Goal: Task Accomplishment & Management: Manage account settings

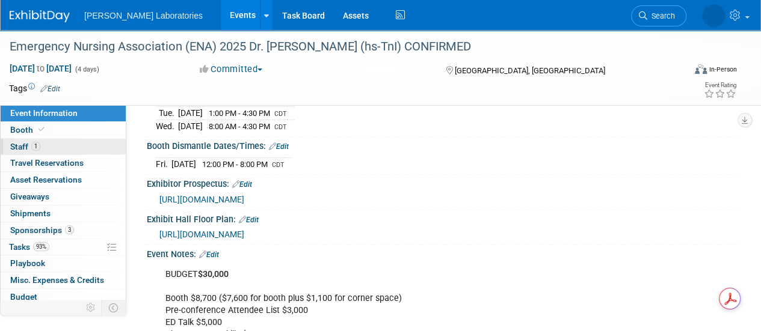
click at [22, 142] on span "Staff 1" at bounding box center [25, 147] width 30 height 10
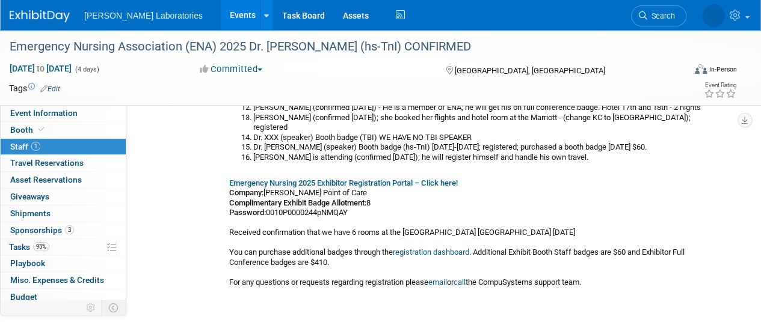
scroll to position [224, 0]
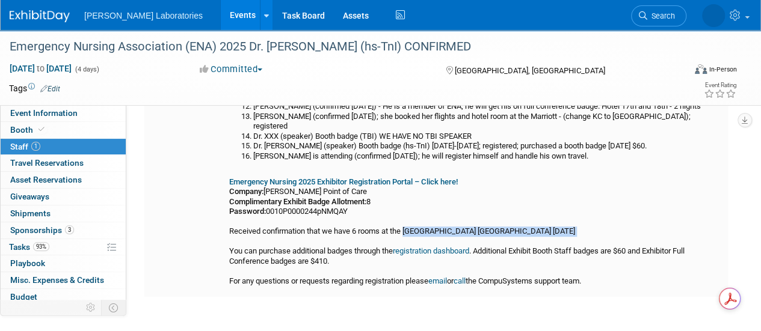
drag, startPoint x: 407, startPoint y: 222, endPoint x: 493, endPoint y: 230, distance: 85.8
click at [493, 230] on div "ON LEAVE - Pete Polomski, Marketing Manager (US Marketing); ON LEAVE Sara Betan…" at bounding box center [476, 130] width 494 height 314
copy div "Hyatt Place New Orleans Convention Center 1/9/25"
click at [85, 113] on link "Event Information" at bounding box center [63, 113] width 125 height 16
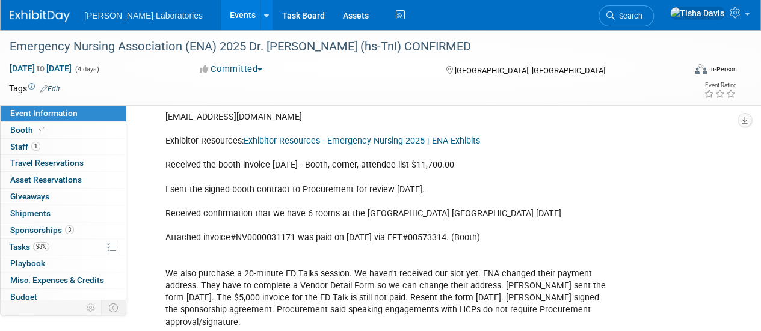
scroll to position [550, 0]
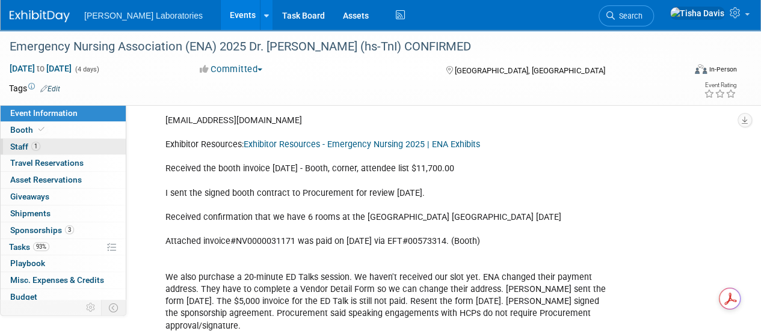
click at [23, 143] on span "Staff 1" at bounding box center [25, 147] width 30 height 10
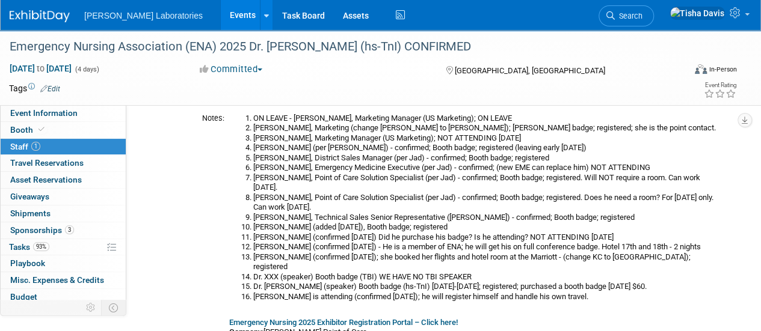
scroll to position [90, 0]
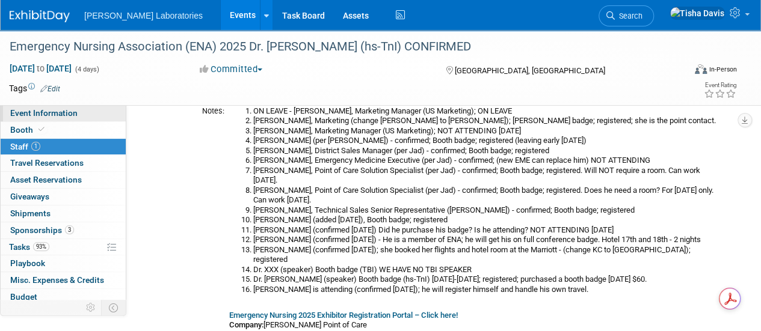
click at [78, 116] on link "Event Information" at bounding box center [63, 113] width 125 height 16
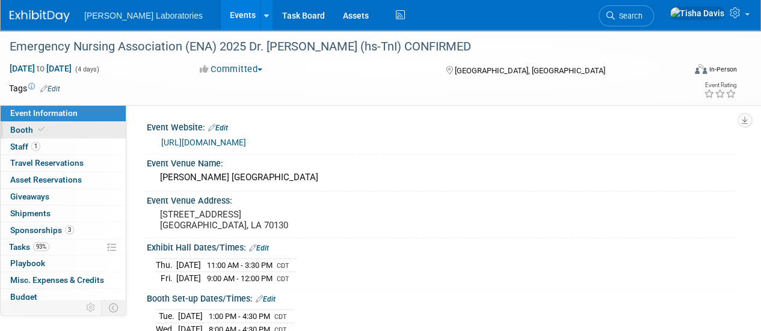
click at [75, 122] on link "Booth" at bounding box center [63, 130] width 125 height 16
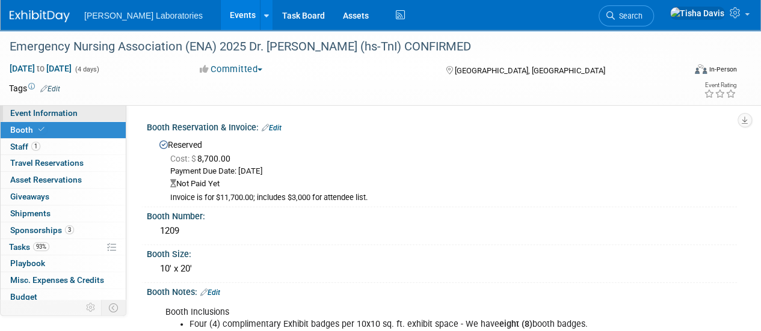
click at [46, 111] on span "Event Information" at bounding box center [43, 113] width 67 height 10
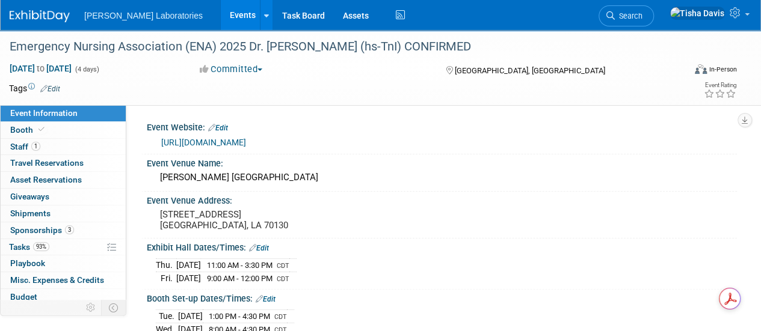
click at [246, 141] on link "[URL][DOMAIN_NAME]" at bounding box center [203, 143] width 85 height 10
click at [22, 145] on span "Staff 1" at bounding box center [25, 147] width 30 height 10
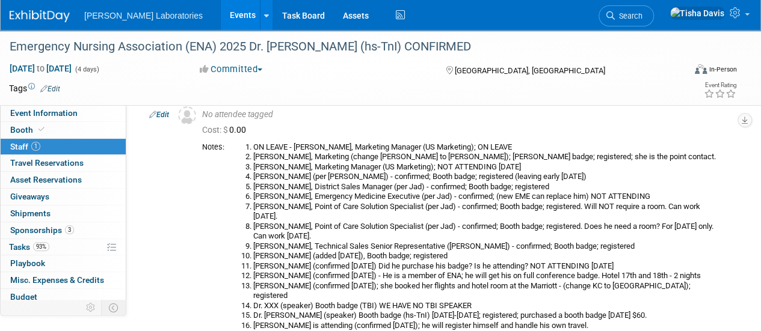
scroll to position [54, 0]
click at [300, 167] on li "Jeff Abney, Marketing Manager (US Marketing); NOT ATTENDING 9/10/25" at bounding box center [488, 168] width 470 height 10
click at [298, 229] on li "Kory Kerlec, Point of Care Solution Specialist (per Jad) - confirmed; Booth bad…" at bounding box center [488, 233] width 470 height 20
click at [325, 207] on li "Jeff Daniel, Point of Care Solution Specialist (per Jad) - confirmed; Booth bad…" at bounding box center [488, 213] width 470 height 20
click at [298, 267] on li "Alex Hetzel (confirmed 8/11/25) Did he purchase his badge? Is he attending? NOT…" at bounding box center [488, 267] width 470 height 10
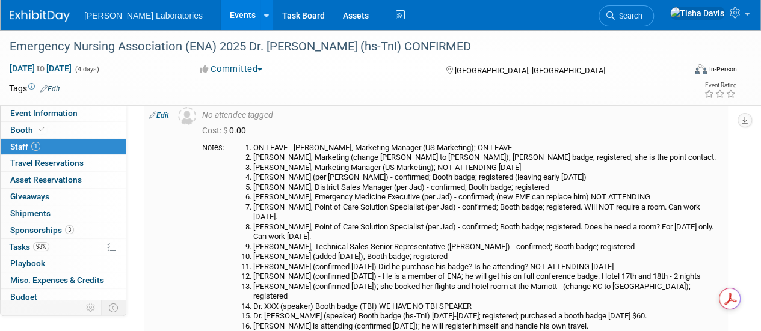
click at [339, 282] on li "Lorraine Kelly (confirmed 8/21/25); she booked her flights and hotel room at th…" at bounding box center [488, 292] width 470 height 20
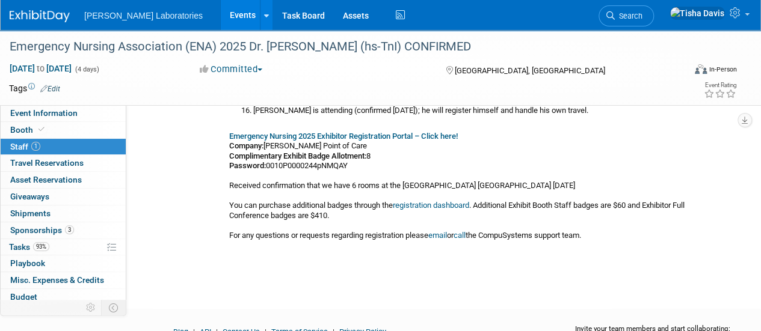
scroll to position [271, 0]
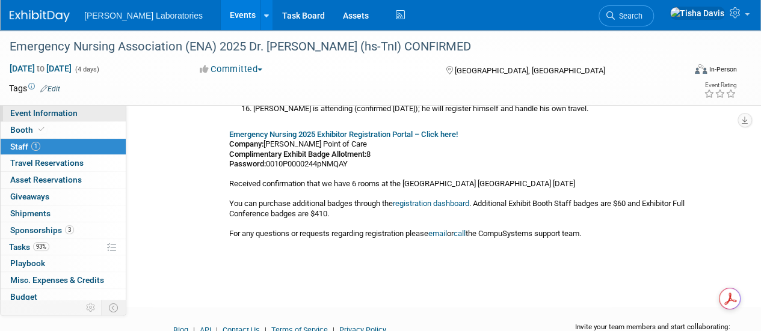
click at [101, 109] on link "Event Information" at bounding box center [63, 113] width 125 height 16
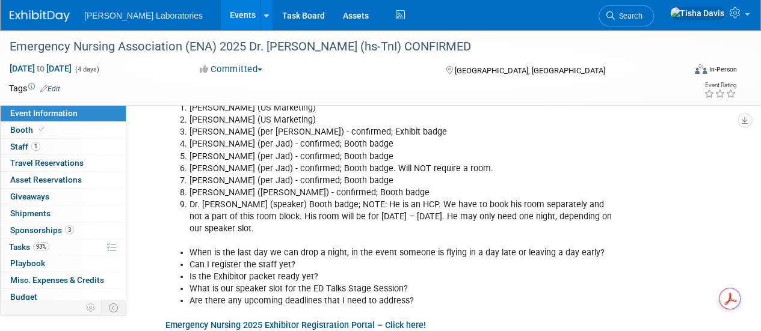
scroll to position [1804, 0]
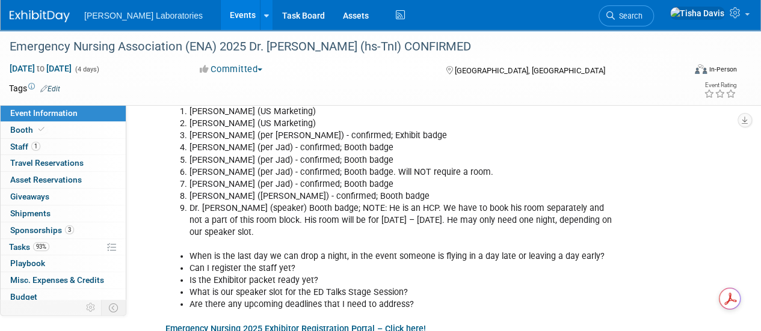
click at [525, 251] on li "When is the last day we can drop a night, in the event someone is flying in a d…" at bounding box center [402, 257] width 424 height 12
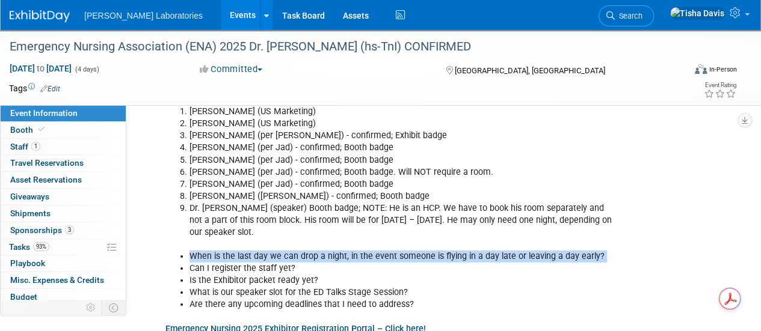
click at [525, 251] on li "When is the last day we can drop a night, in the event someone is flying in a d…" at bounding box center [402, 257] width 424 height 12
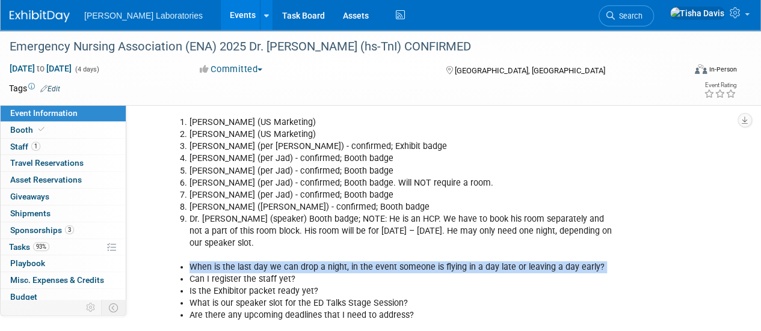
scroll to position [1786, 0]
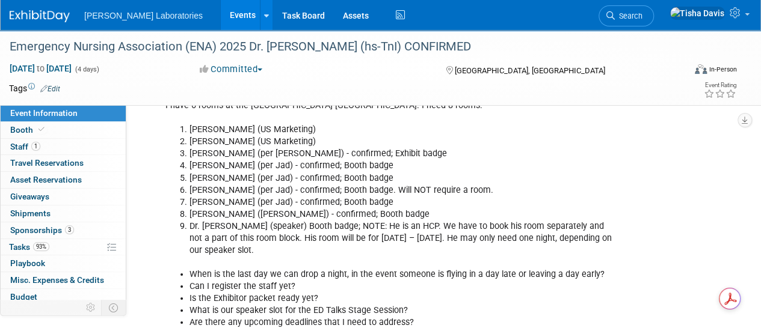
click at [52, 144] on link "1 Staff 1" at bounding box center [63, 147] width 125 height 16
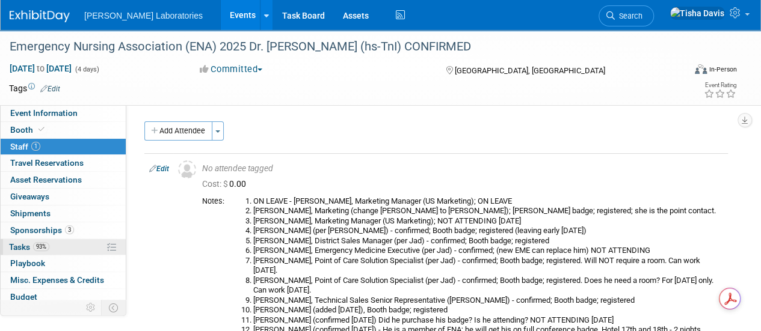
click at [58, 246] on link "93% Tasks 93%" at bounding box center [63, 247] width 125 height 16
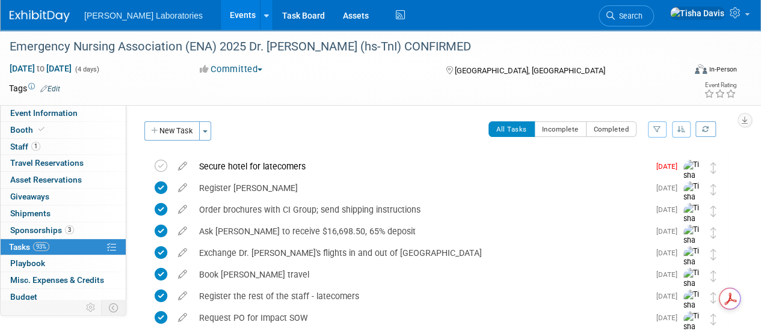
click at [221, 22] on link "Events" at bounding box center [243, 15] width 44 height 30
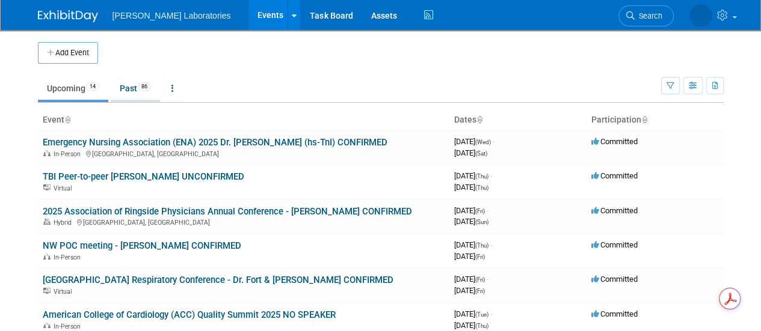
click at [128, 84] on link "Past 86" at bounding box center [135, 88] width 49 height 23
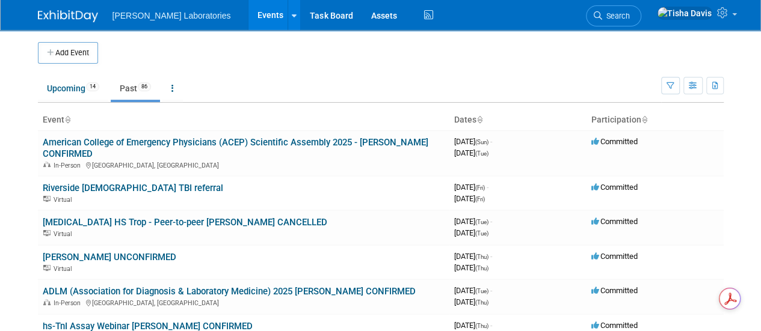
click at [128, 84] on link "Past 86" at bounding box center [135, 88] width 49 height 23
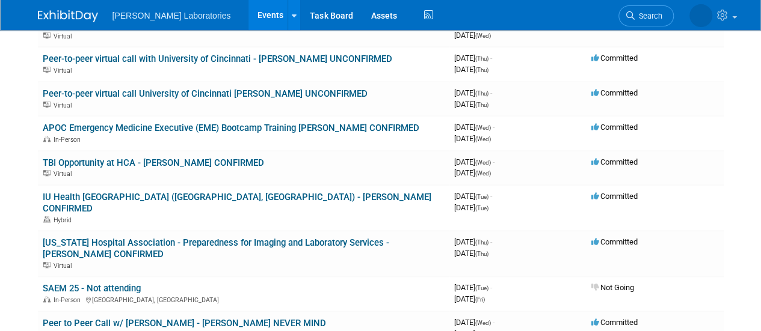
scroll to position [575, 0]
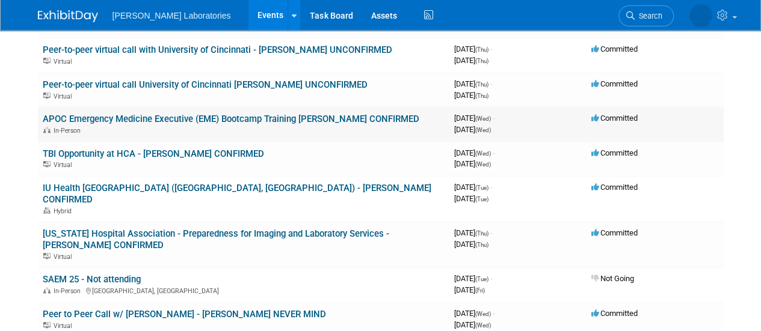
click at [247, 107] on td "APOC Emergency Medicine Executive (EME) Bootcamp Training Dr. Hertner CONFIRMED…" at bounding box center [244, 124] width 412 height 34
click at [249, 114] on link "APOC Emergency Medicine Executive (EME) Bootcamp Training Dr. Hertner CONFIRMED" at bounding box center [231, 119] width 377 height 11
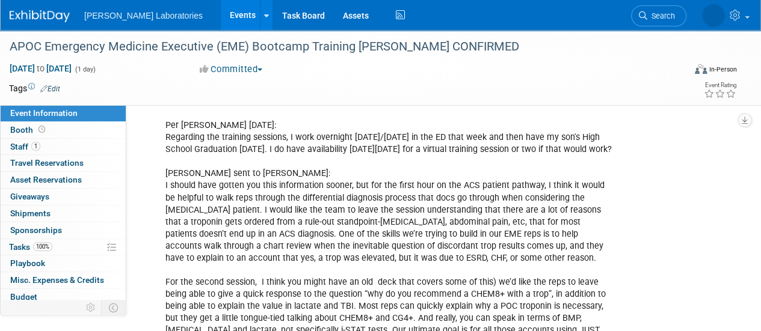
scroll to position [156, 0]
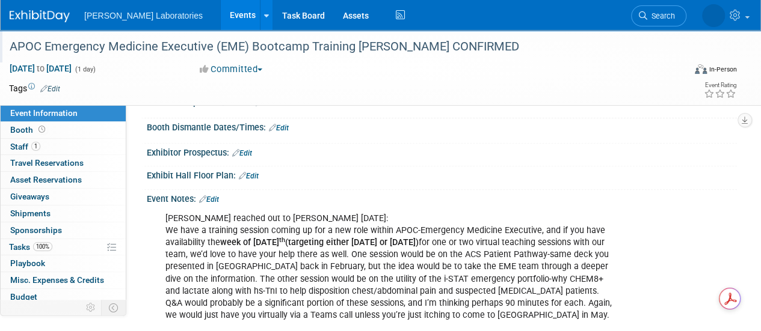
click at [205, 45] on div "APOC Emergency Medicine Executive (EME) Bootcamp Training [PERSON_NAME] CONFIRM…" at bounding box center [340, 47] width 670 height 22
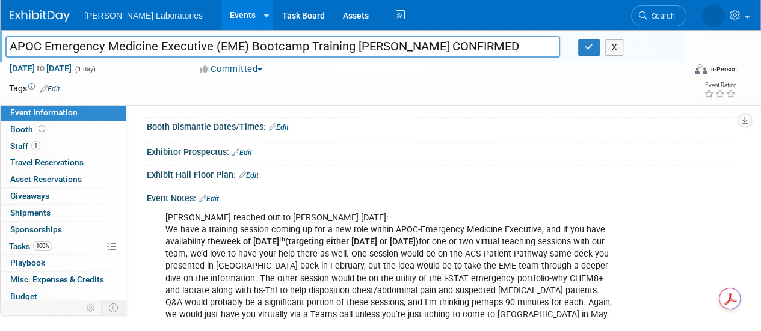
drag, startPoint x: 12, startPoint y: 43, endPoint x: 348, endPoint y: 42, distance: 336.3
click at [348, 42] on input "APOC Emergency Medicine Executive (EME) Bootcamp Training [PERSON_NAME] CONFIRM…" at bounding box center [282, 46] width 555 height 21
click at [616, 48] on button "X" at bounding box center [614, 47] width 19 height 17
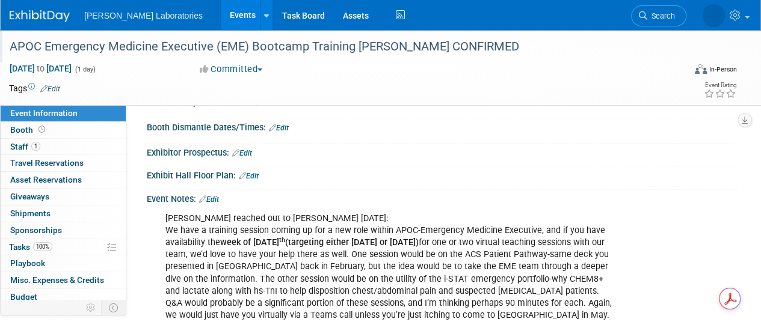
click at [221, 16] on link "Events" at bounding box center [243, 15] width 44 height 30
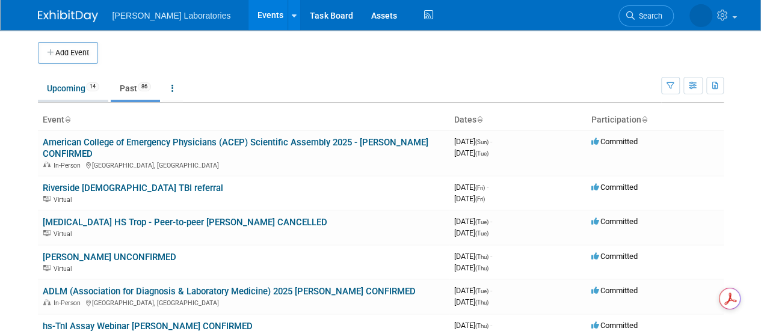
click at [60, 85] on link "Upcoming 14" at bounding box center [73, 88] width 70 height 23
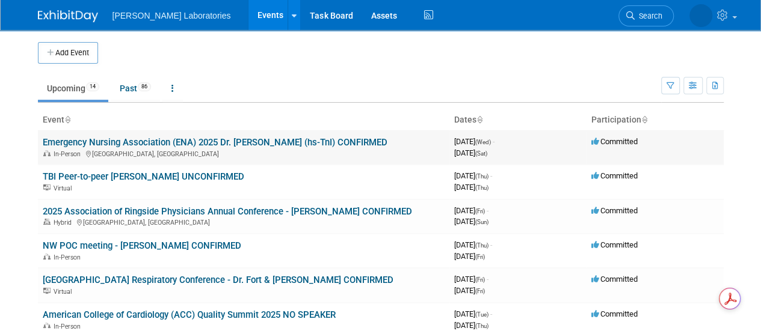
click at [173, 149] on div "In-Person [GEOGRAPHIC_DATA], [GEOGRAPHIC_DATA]" at bounding box center [244, 154] width 402 height 10
click at [179, 141] on link "Emergency Nursing Association (ENA) 2025 Dr. [PERSON_NAME] (hs-TnI) CONFIRMED" at bounding box center [215, 142] width 345 height 11
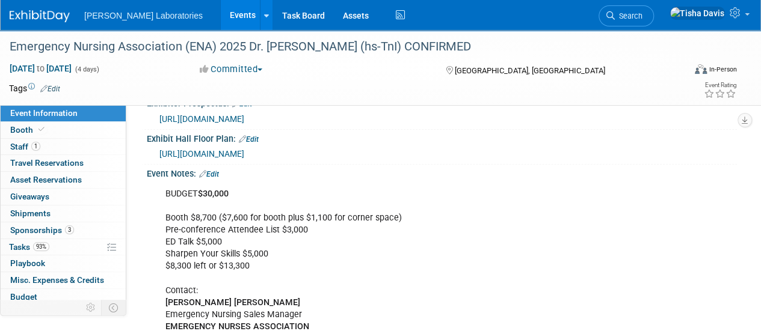
scroll to position [292, 0]
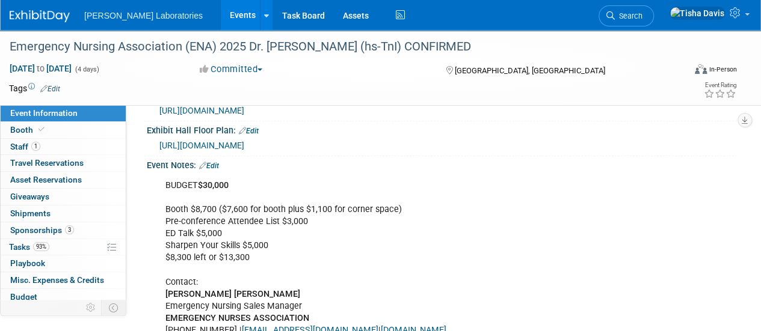
click at [212, 170] on link "Edit" at bounding box center [209, 166] width 20 height 8
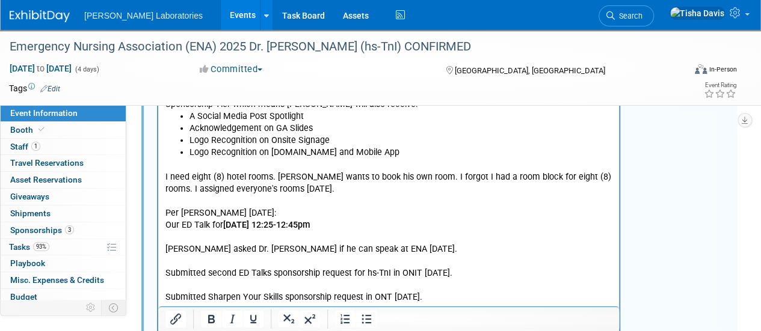
scroll to position [2230, 0]
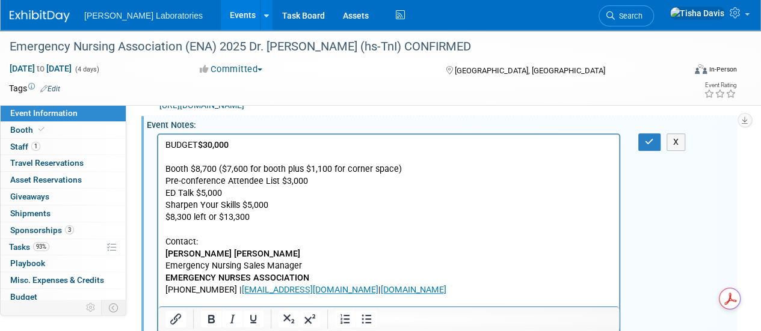
scroll to position [328, 0]
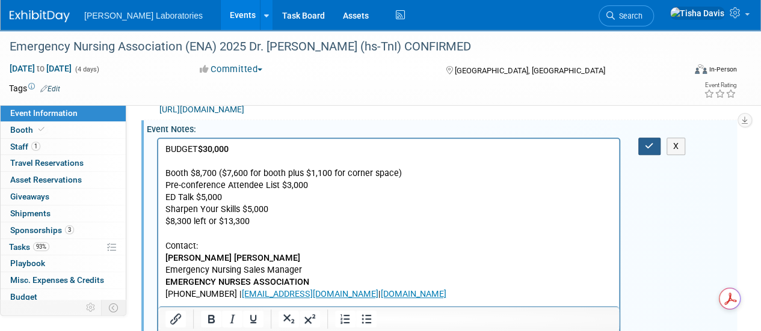
click at [647, 150] on icon "button" at bounding box center [649, 146] width 9 height 8
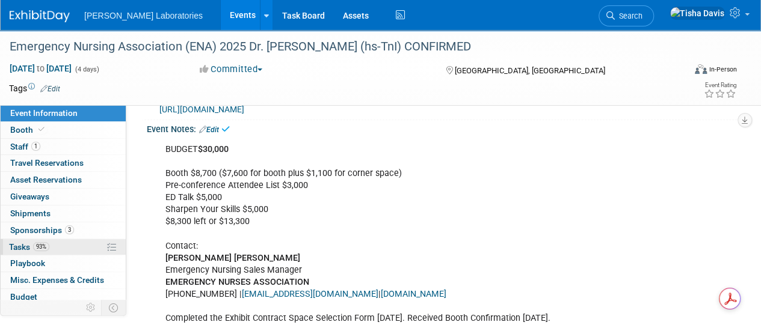
click at [20, 246] on span "Tasks 93%" at bounding box center [29, 247] width 40 height 10
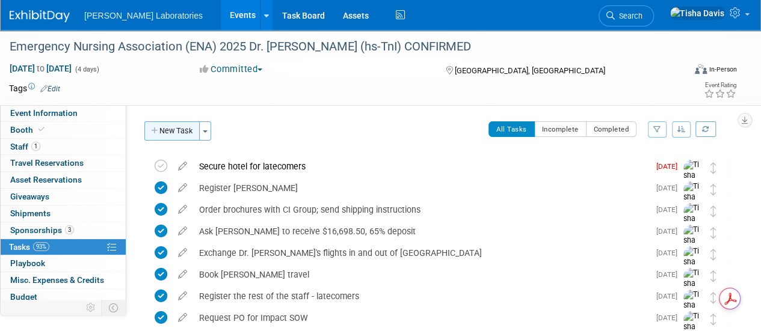
click at [177, 130] on button "New Task" at bounding box center [171, 131] width 55 height 19
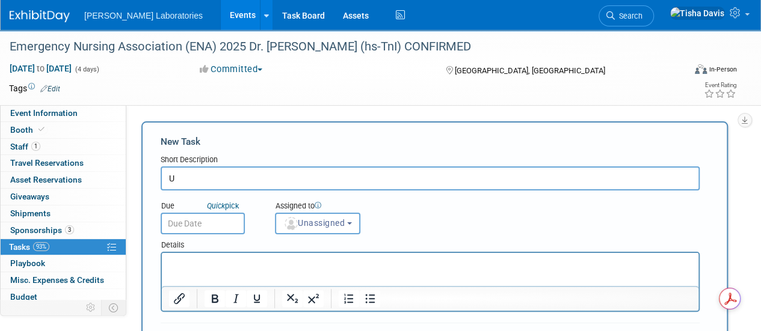
click at [197, 182] on input "U" at bounding box center [430, 179] width 539 height 24
type input "Upload brochures and videos in the Lead Retrieval"
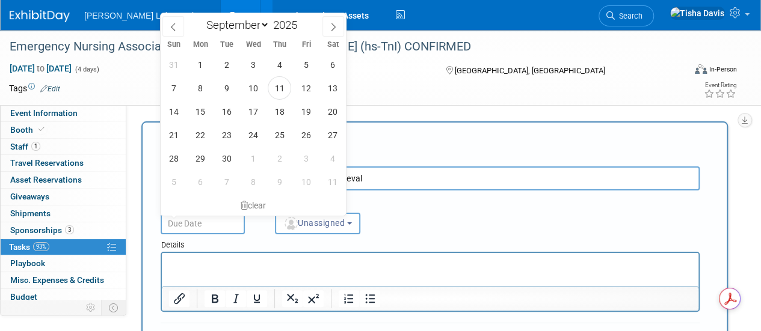
click at [200, 226] on input "text" at bounding box center [203, 224] width 84 height 22
click at [307, 88] on span "12" at bounding box center [305, 87] width 23 height 23
type input "Sep 12, 2025"
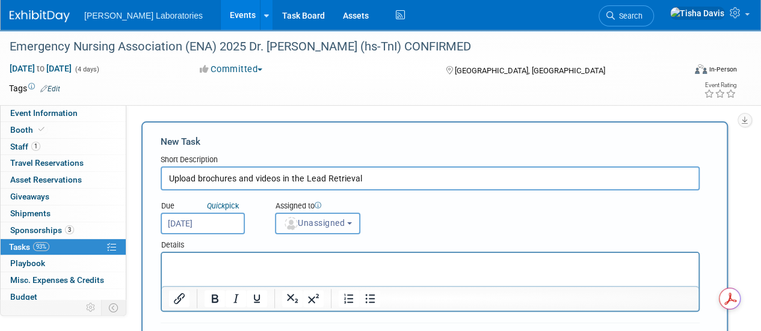
click at [357, 221] on button "Unassigned" at bounding box center [317, 224] width 85 height 22
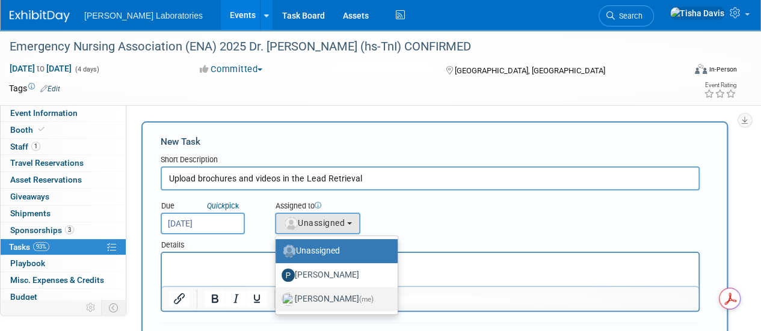
click at [317, 297] on label "Tisha Davis (me)" at bounding box center [334, 299] width 104 height 19
click at [277, 297] on input "Tisha Davis (me)" at bounding box center [274, 298] width 8 height 8
select select "2770856e-d6b1-4121-bfe1-202d7e478624"
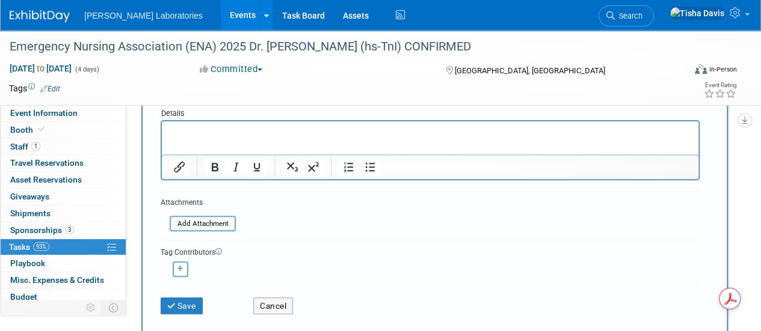
scroll to position [134, 0]
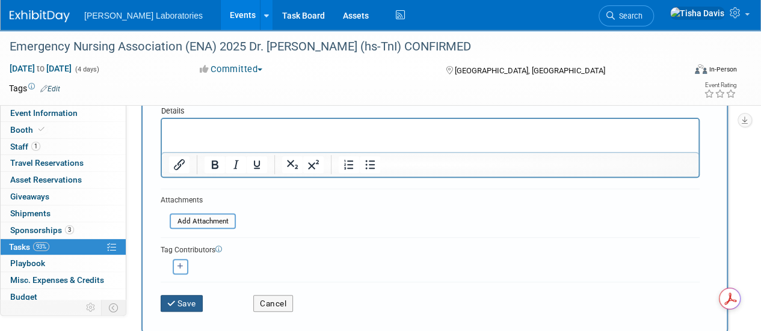
click at [200, 297] on button "Save" at bounding box center [182, 303] width 42 height 17
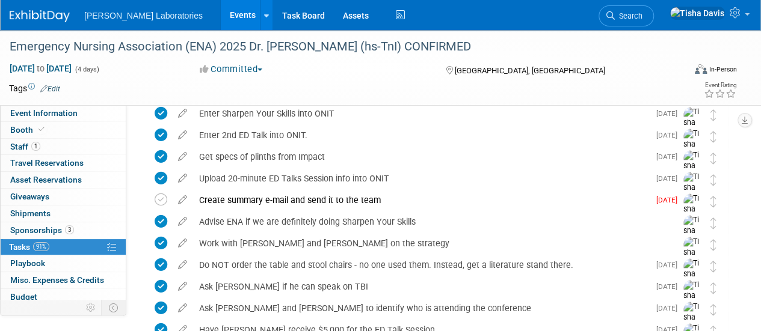
scroll to position [0, 0]
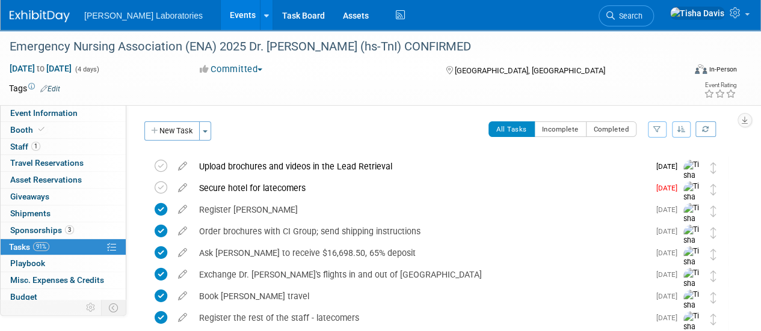
click at [221, 19] on link "Events" at bounding box center [243, 15] width 44 height 30
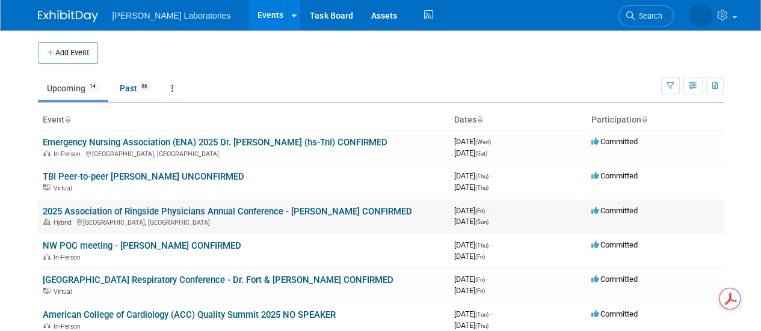
click at [166, 214] on link "2025 Association of Ringside Physicians Annual Conference - [PERSON_NAME] CONFI…" at bounding box center [227, 211] width 369 height 11
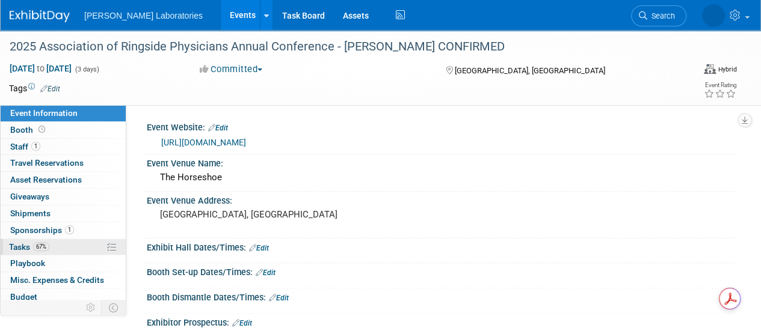
click at [23, 247] on span "Tasks 67%" at bounding box center [29, 247] width 40 height 10
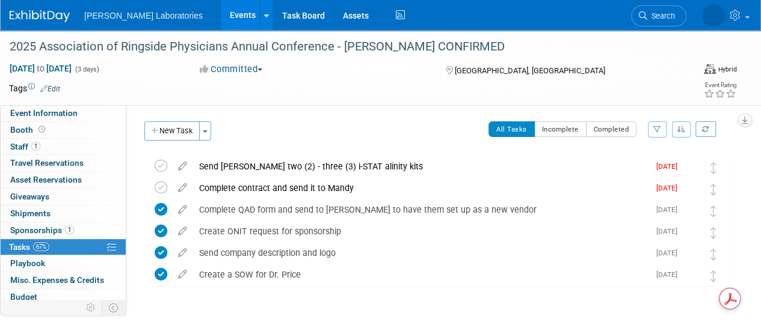
click at [23, 247] on span "Tasks 67%" at bounding box center [29, 247] width 40 height 10
click at [221, 16] on link "Events" at bounding box center [243, 15] width 44 height 30
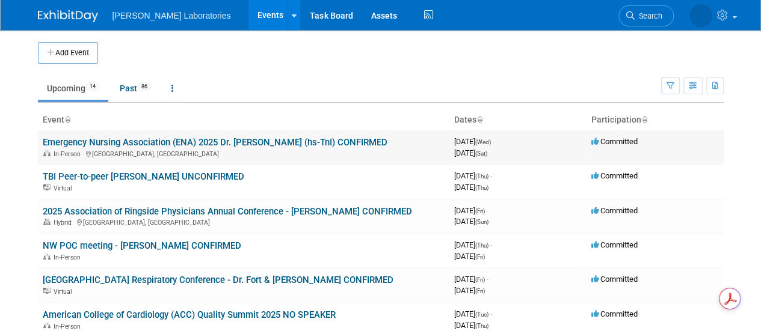
click at [254, 144] on link "Emergency Nursing Association (ENA) 2025 Dr. [PERSON_NAME] (hs-TnI) CONFIRMED" at bounding box center [215, 142] width 345 height 11
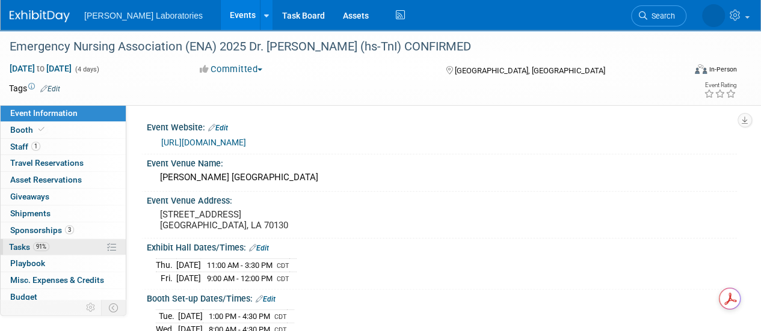
click at [22, 245] on span "Tasks 91%" at bounding box center [29, 247] width 40 height 10
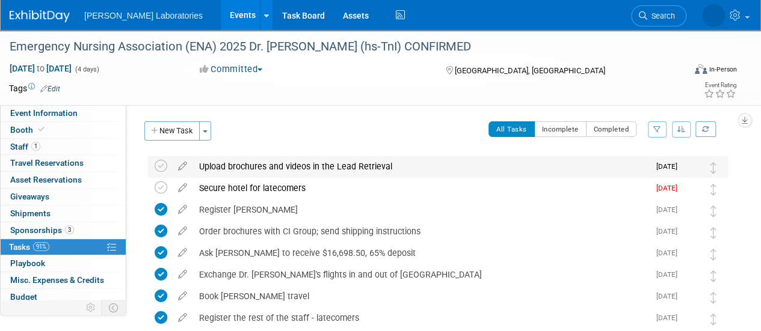
drag, startPoint x: 200, startPoint y: 164, endPoint x: 398, endPoint y: 165, distance: 197.9
click at [398, 165] on div "Upload brochures and videos in the Lead Retrieval" at bounding box center [421, 166] width 456 height 20
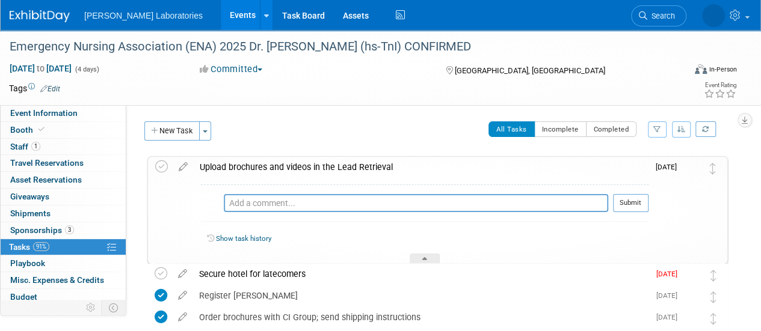
copy div "Upload brochures and videos in the Lead Retrieval"
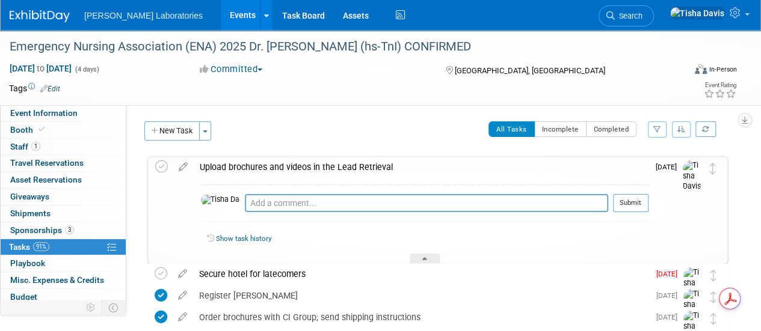
click at [336, 247] on div "Show task history" at bounding box center [425, 241] width 448 height 26
click at [63, 244] on link "91% Tasks 91%" at bounding box center [63, 247] width 125 height 16
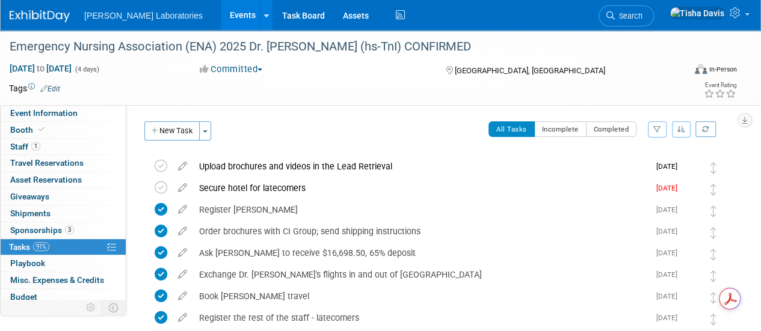
click at [63, 244] on link "91% Tasks 91%" at bounding box center [63, 247] width 125 height 16
click at [221, 22] on link "Events" at bounding box center [243, 15] width 44 height 30
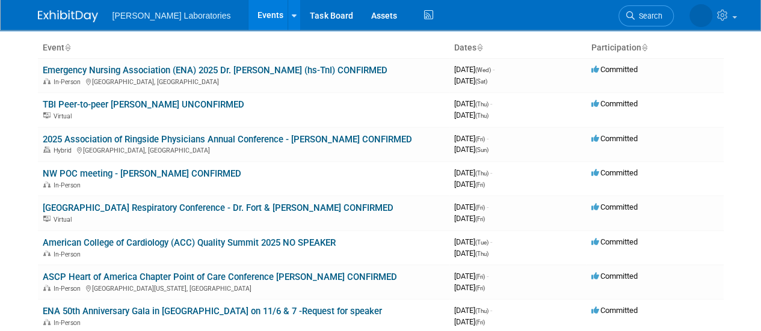
scroll to position [78, 0]
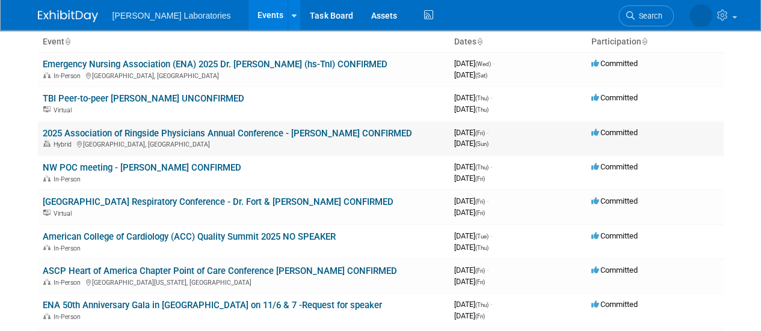
click at [313, 132] on link "2025 Association of Ringside Physicians Annual Conference - [PERSON_NAME] CONFI…" at bounding box center [227, 133] width 369 height 11
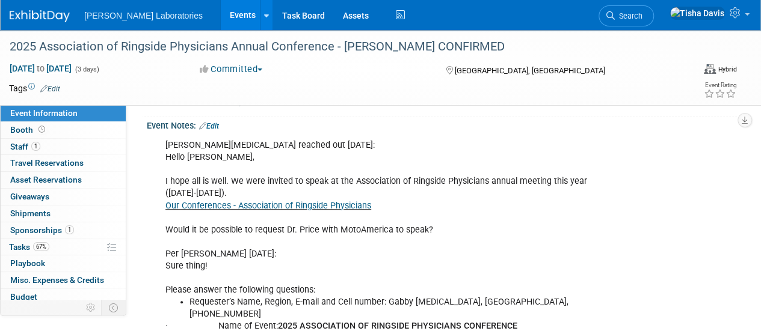
scroll to position [239, 0]
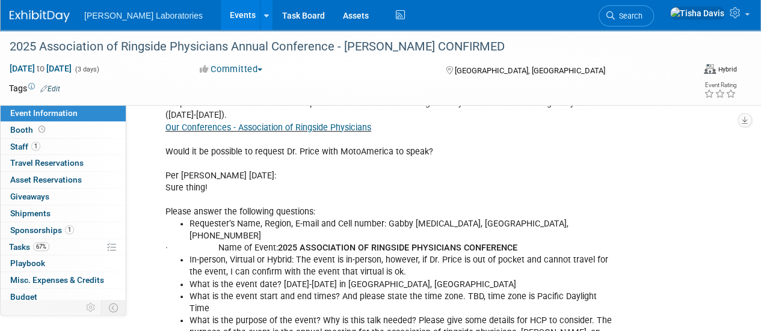
scroll to position [325, 0]
